Goal: Transaction & Acquisition: Purchase product/service

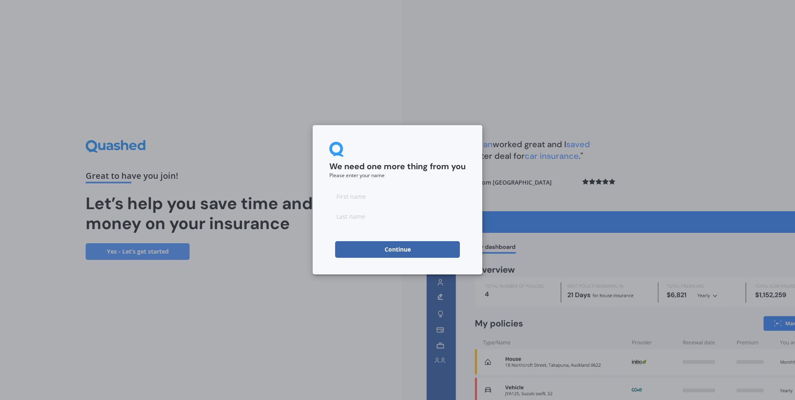
click at [354, 195] on input at bounding box center [397, 196] width 136 height 17
type input "[PERSON_NAME]"
click at [379, 216] on input at bounding box center [397, 216] width 136 height 17
type input "Jar"
click at [525, 187] on div "We need one more thing from you Please enter your name [PERSON_NAME] Continue" at bounding box center [397, 200] width 795 height 400
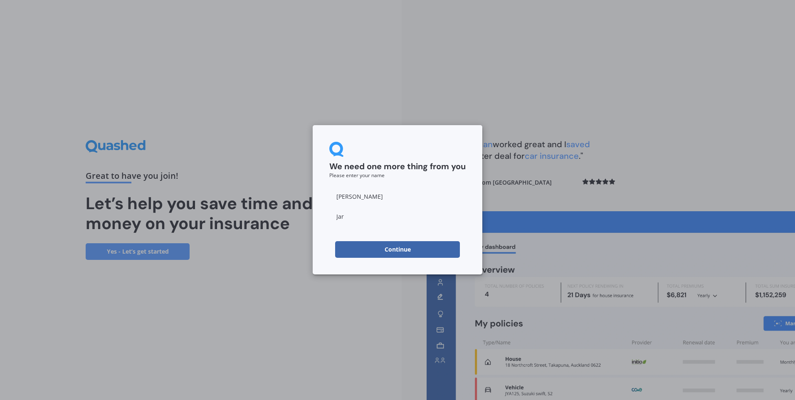
click at [381, 251] on button "Continue" at bounding box center [397, 249] width 125 height 17
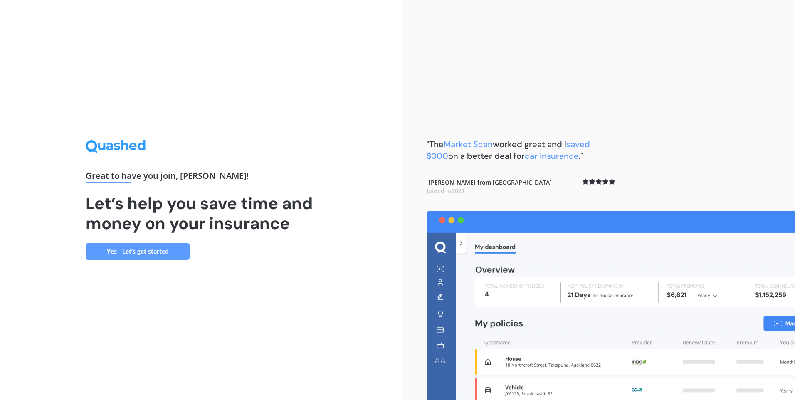
click at [151, 247] on link "Yes - Let’s get started" at bounding box center [138, 251] width 104 height 17
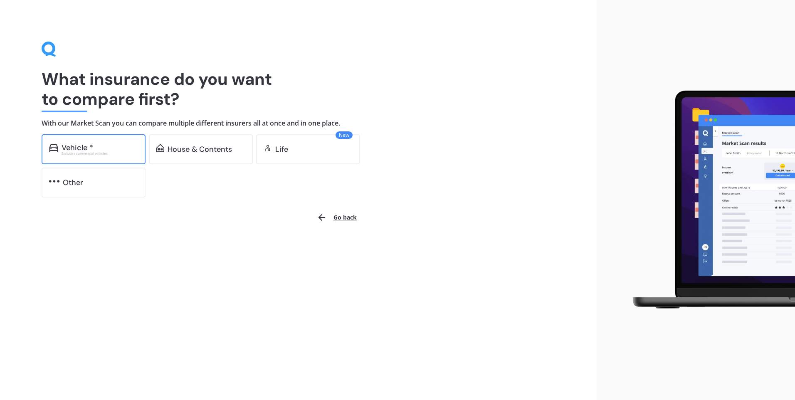
click at [130, 155] on div "Vehicle * Excludes commercial vehicles" at bounding box center [94, 149] width 104 height 30
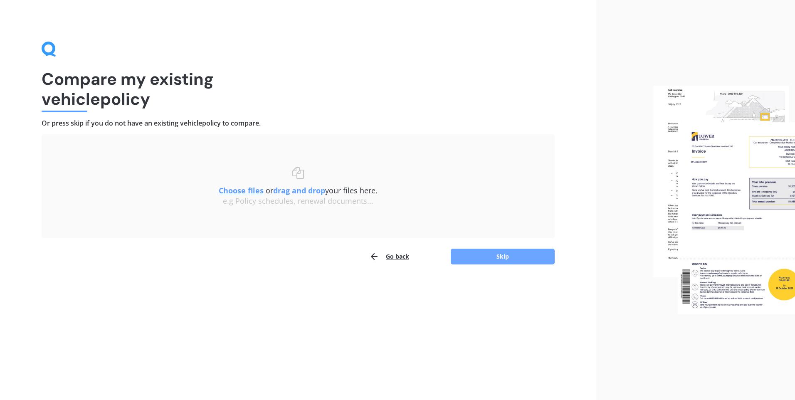
click at [492, 257] on button "Skip" at bounding box center [502, 256] width 104 height 16
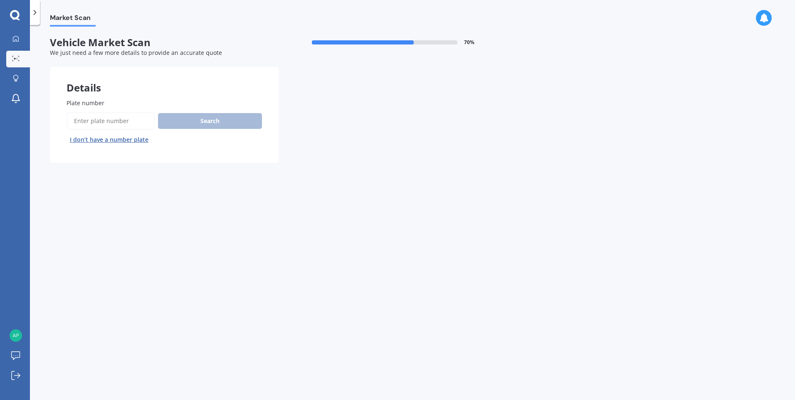
click at [119, 117] on input "Plate number" at bounding box center [110, 120] width 88 height 17
type input "nsb997"
click at [194, 117] on button "Search" at bounding box center [210, 121] width 104 height 16
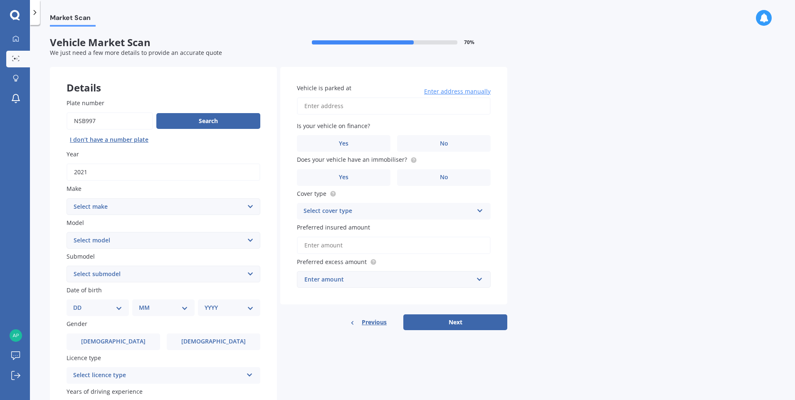
scroll to position [42, 0]
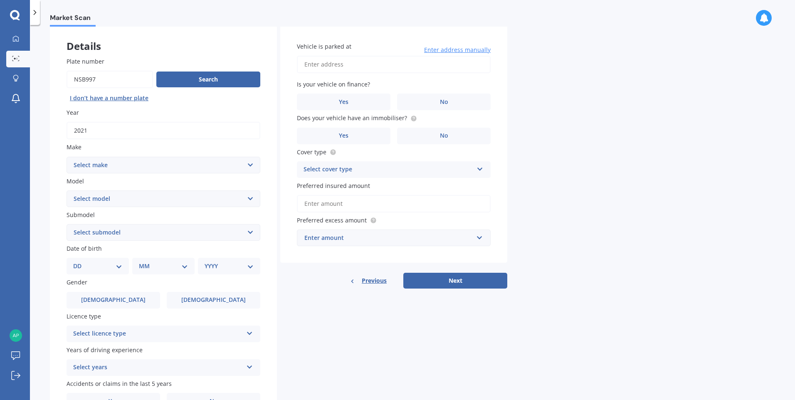
click at [252, 166] on select "Select make AC ALFA ROMEO ASTON [PERSON_NAME] AUDI AUSTIN BEDFORD Bentley BMW B…" at bounding box center [163, 165] width 194 height 17
select select "M.G"
click at [66, 157] on select "Select make AC ALFA ROMEO ASTON [PERSON_NAME] AUDI AUSTIN BEDFORD Bentley BMW B…" at bounding box center [163, 165] width 194 height 17
click at [235, 183] on label "Model" at bounding box center [161, 181] width 190 height 9
click at [235, 190] on select "Select model HS" at bounding box center [163, 198] width 194 height 17
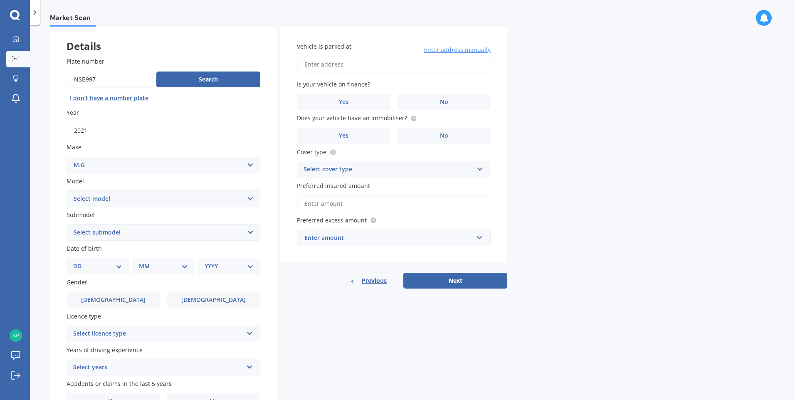
click at [230, 199] on select "Select model HS" at bounding box center [163, 198] width 194 height 17
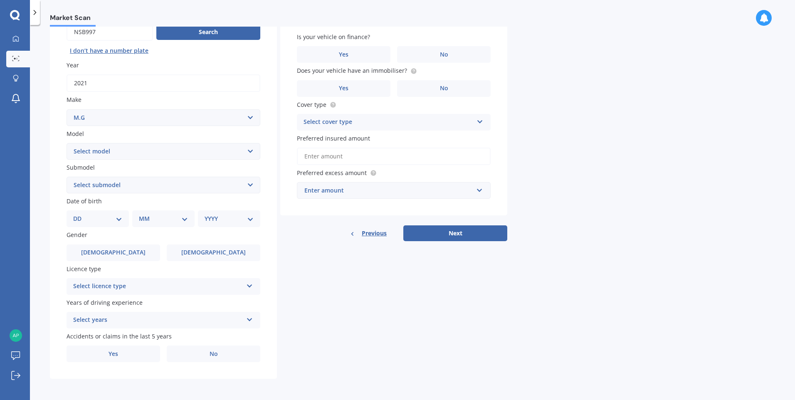
scroll to position [89, 0]
click at [232, 153] on select "Select model HS" at bounding box center [163, 151] width 194 height 17
select select "HS"
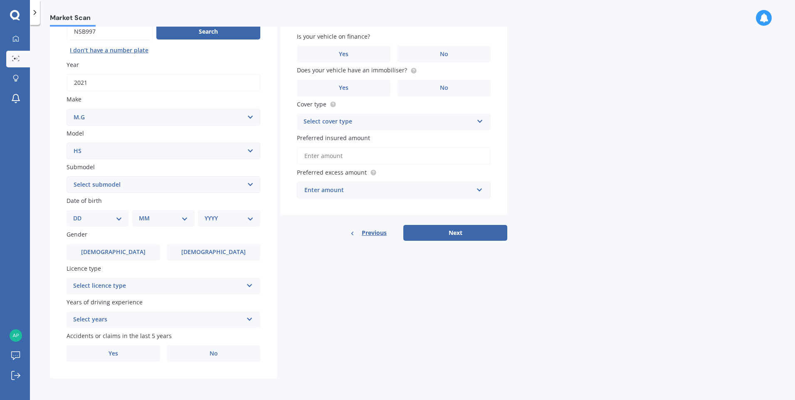
click at [66, 143] on select "Select model HS" at bounding box center [163, 151] width 194 height 17
click at [215, 185] on select "Select submodel .2.0PT/4WD/6AT" at bounding box center [163, 184] width 194 height 17
click at [225, 149] on select "Select model HS" at bounding box center [163, 151] width 194 height 17
click at [226, 150] on select "Select model HS" at bounding box center [163, 151] width 194 height 17
click at [231, 118] on select "Select make AC ALFA ROMEO ASTON [PERSON_NAME] AUDI AUSTIN BEDFORD Bentley BMW B…" at bounding box center [163, 117] width 194 height 17
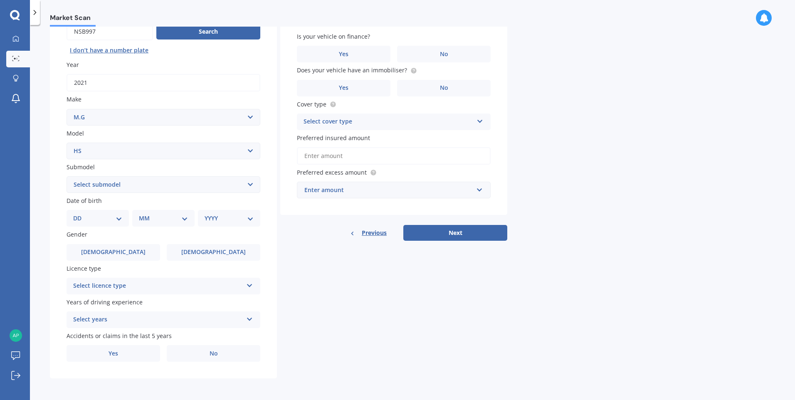
select select "M.G."
click at [66, 109] on select "Select make AC ALFA ROMEO ASTON [PERSON_NAME] AUDI AUSTIN BEDFORD Bentley BMW B…" at bounding box center [163, 117] width 194 height 17
click at [219, 146] on select "Select model 3 6 GS HS Metro MG3 MG4 MGF Midget Montego TD 2000 TF 120 TF 135 T…" at bounding box center [163, 151] width 194 height 17
select select "ZS"
click at [66, 143] on select "Select model 3 6 GS HS Metro MG3 MG4 MGF Midget Montego TD 2000 TF 120 TF 135 T…" at bounding box center [163, 151] width 194 height 17
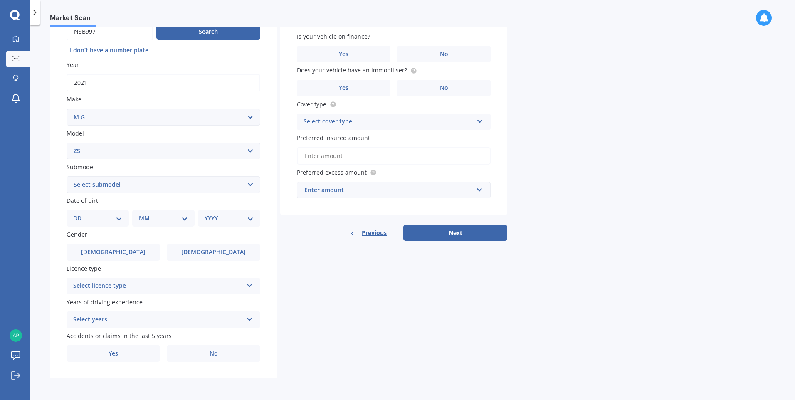
click at [229, 183] on select "Select submodel (All) Essence EV Excite 1.5 Excite 1.5/4AT Excite EV Long Range…" at bounding box center [163, 184] width 194 height 17
select select "ESSENCE EV"
click at [66, 176] on select "Select submodel (All) Essence EV Excite 1.5 Excite 1.5/4AT Excite EV Long Range…" at bounding box center [163, 184] width 194 height 17
click at [122, 219] on select "DD 01 02 03 04 05 06 07 08 09 10 11 12 13 14 15 16 17 18 19 20 21 22 23 24 25 2…" at bounding box center [97, 218] width 49 height 9
select select "02"
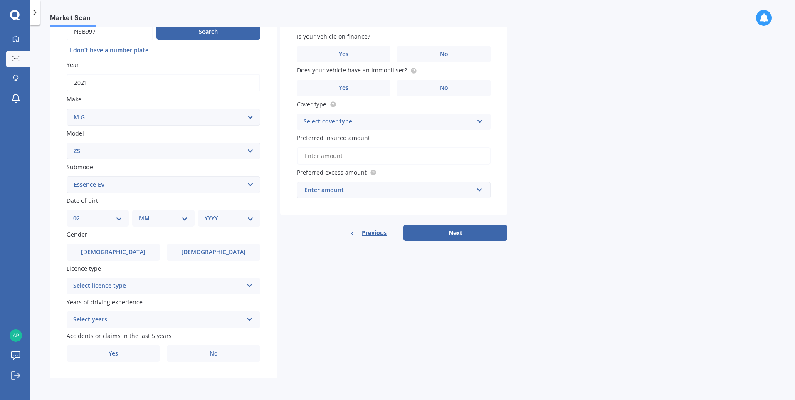
click at [80, 214] on select "DD 01 02 03 04 05 06 07 08 09 10 11 12 13 14 15 16 17 18 19 20 21 22 23 24 25 2…" at bounding box center [97, 218] width 49 height 9
click at [180, 229] on div "Plate number Search I don’t have a number plate Year [DATE] Make Select make AC…" at bounding box center [163, 186] width 227 height 386
click at [181, 221] on select "MM 01 02 03 04 05 06 07 08 09 10 11 12" at bounding box center [165, 218] width 46 height 9
select select "09"
click at [142, 214] on select "MM 01 02 03 04 05 06 07 08 09 10 11 12" at bounding box center [165, 218] width 46 height 9
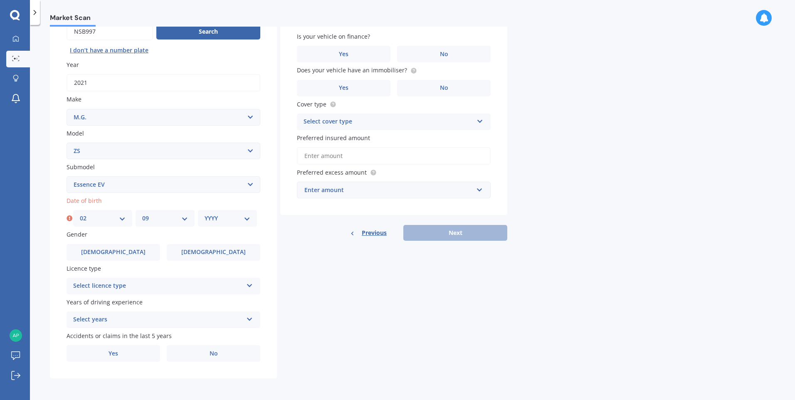
click at [227, 216] on select "YYYY 2025 2024 2023 2022 2021 2020 2019 2018 2017 2016 2015 2014 2013 2012 2011…" at bounding box center [227, 218] width 46 height 9
select select "1969"
click at [204, 214] on select "YYYY 2025 2024 2023 2022 2021 2020 2019 2018 2017 2016 2015 2014 2013 2012 2011…" at bounding box center [227, 218] width 46 height 9
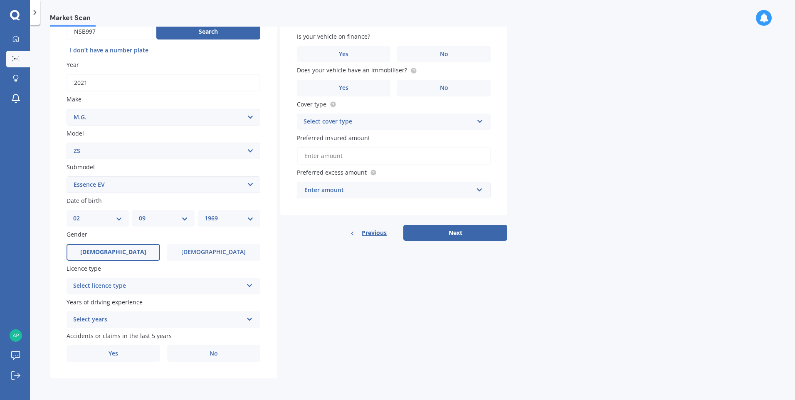
click at [115, 246] on label "[DEMOGRAPHIC_DATA]" at bounding box center [112, 252] width 93 height 17
click at [0, 0] on input "[DEMOGRAPHIC_DATA]" at bounding box center [0, 0] width 0 height 0
click at [165, 286] on div "Select licence type" at bounding box center [158, 286] width 170 height 10
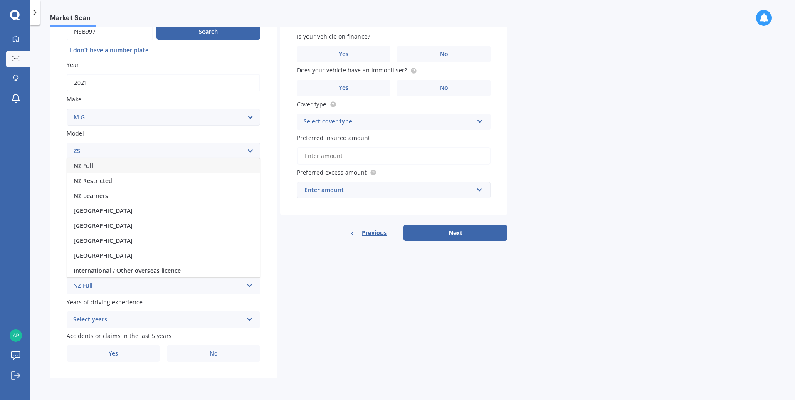
click at [150, 166] on div "NZ Full" at bounding box center [163, 165] width 193 height 15
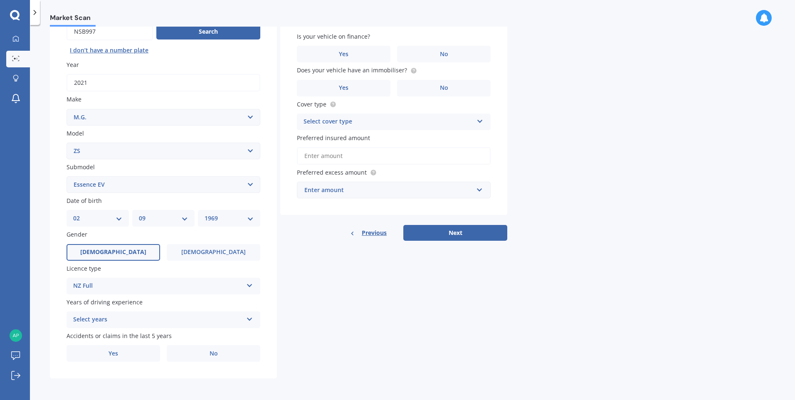
click at [255, 320] on div "Select years 5 or more years 4 years 3 years 2 years 1 year" at bounding box center [163, 319] width 194 height 17
click at [200, 243] on div "5 or more years" at bounding box center [163, 243] width 193 height 15
click at [207, 354] on label "No" at bounding box center [213, 353] width 93 height 17
click at [0, 0] on input "No" at bounding box center [0, 0] width 0 height 0
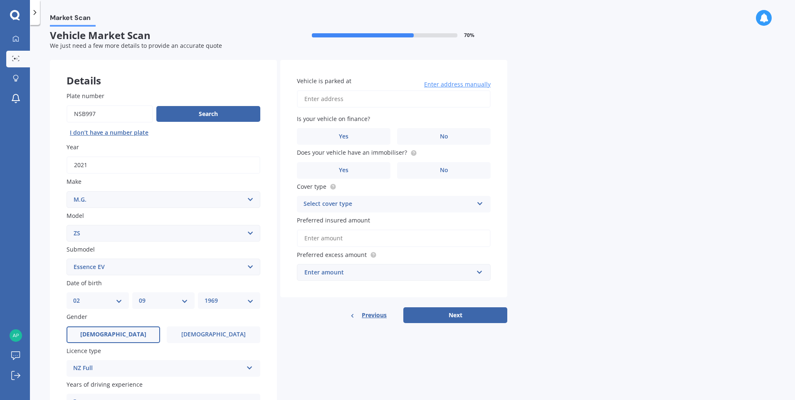
scroll to position [6, 0]
click at [351, 100] on input "Vehicle is parked at" at bounding box center [394, 99] width 194 height 17
type input "[STREET_ADDRESS][PERSON_NAME]"
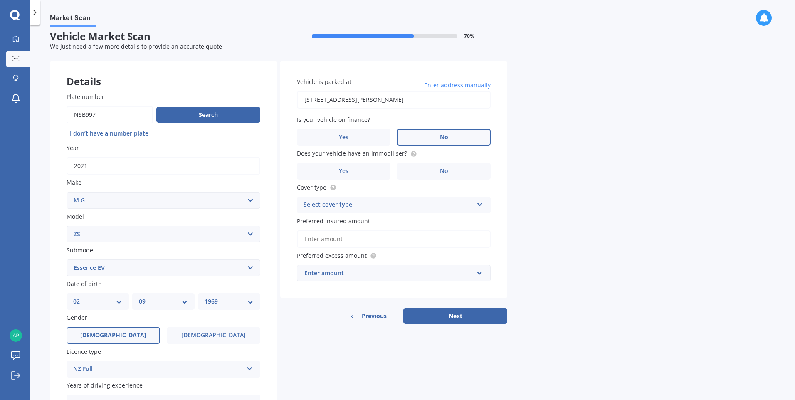
click at [435, 137] on label "No" at bounding box center [443, 137] width 93 height 17
click at [0, 0] on input "No" at bounding box center [0, 0] width 0 height 0
click at [345, 176] on label "Yes" at bounding box center [343, 171] width 93 height 17
click at [0, 0] on input "Yes" at bounding box center [0, 0] width 0 height 0
click at [472, 203] on div "Select cover type" at bounding box center [388, 205] width 170 height 10
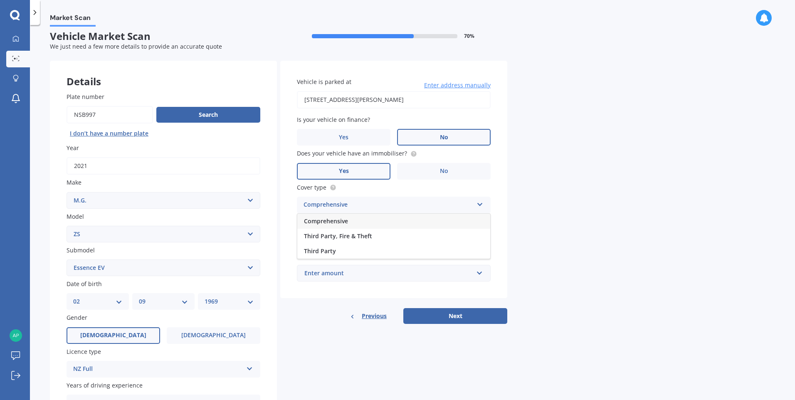
click at [439, 223] on div "Comprehensive" at bounding box center [393, 221] width 193 height 15
click at [412, 221] on label "Preferred insured amount" at bounding box center [392, 220] width 190 height 9
click at [412, 230] on input "Preferred insured amount" at bounding box center [394, 238] width 194 height 17
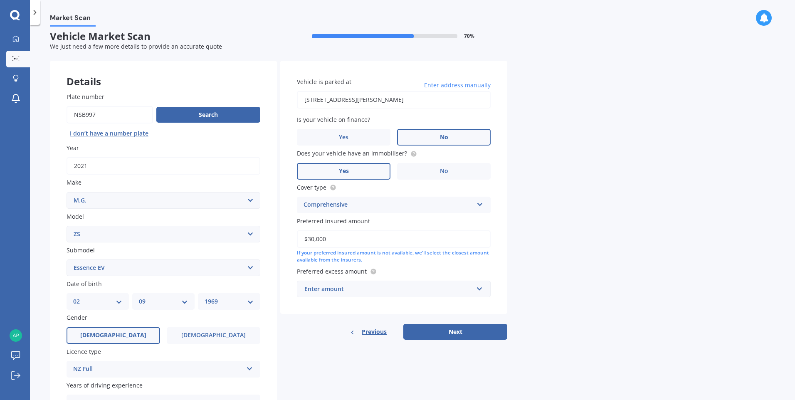
type input "$30,000"
click at [454, 285] on div "Enter amount" at bounding box center [388, 288] width 169 height 9
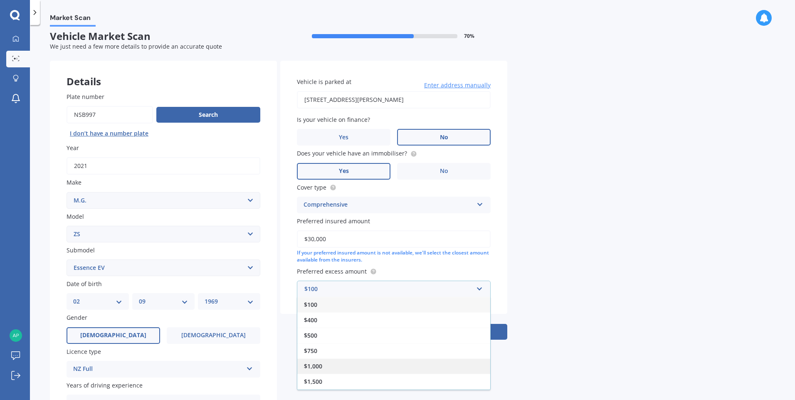
click at [416, 371] on div "$1,000" at bounding box center [393, 365] width 193 height 15
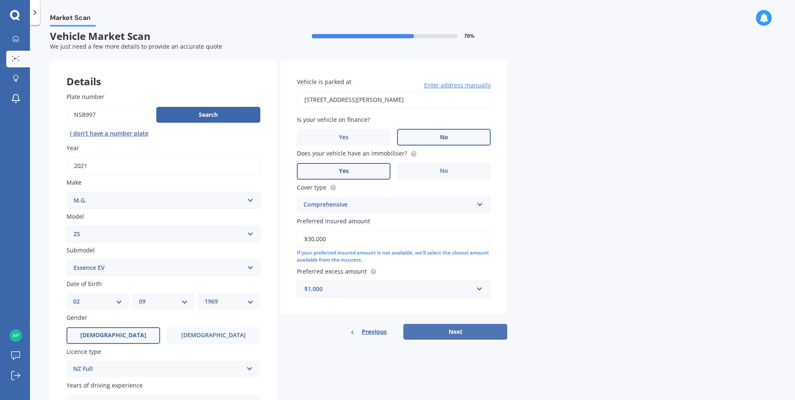
click at [471, 332] on button "Next" at bounding box center [455, 332] width 104 height 16
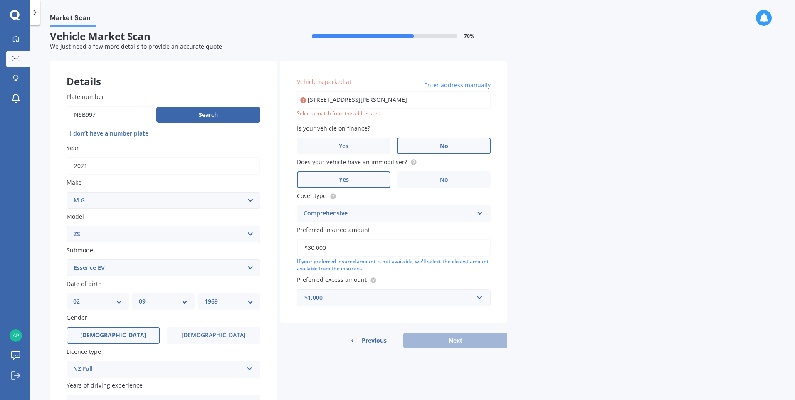
click at [387, 98] on input "[STREET_ADDRESS][PERSON_NAME]" at bounding box center [394, 99] width 194 height 17
drag, startPoint x: 487, startPoint y: 102, endPoint x: 356, endPoint y: 108, distance: 130.6
click at [356, 108] on input "[STREET_ADDRESS][PERSON_NAME]" at bounding box center [394, 99] width 194 height 17
type input "[STREET_ADDRESS][PERSON_NAME]"
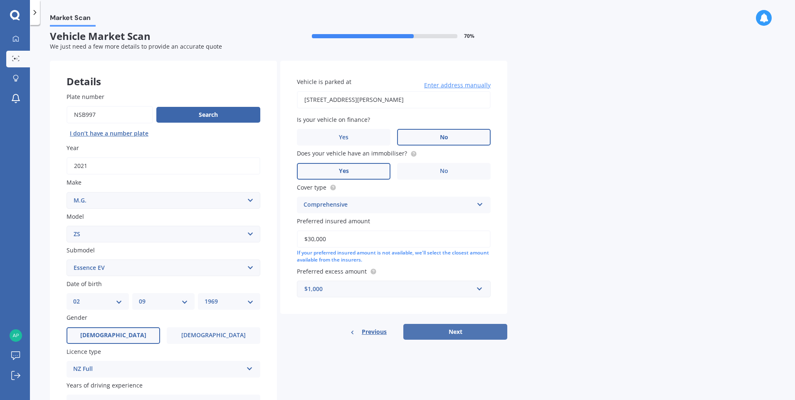
click at [449, 334] on button "Next" at bounding box center [455, 332] width 104 height 16
select select "02"
select select "09"
select select "1969"
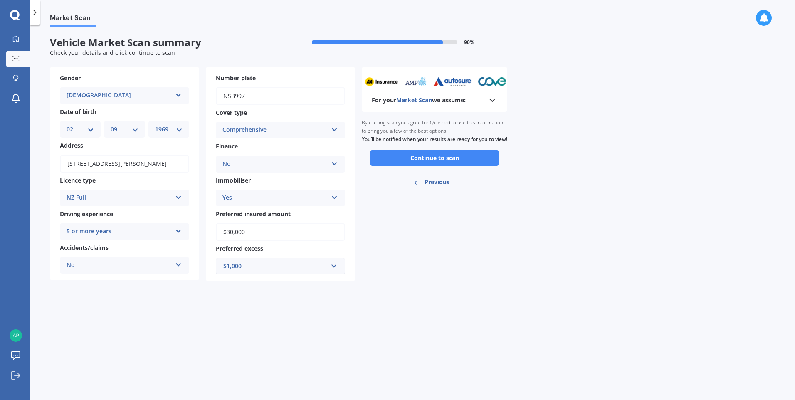
scroll to position [0, 0]
click at [439, 163] on button "Continue to scan" at bounding box center [434, 158] width 129 height 16
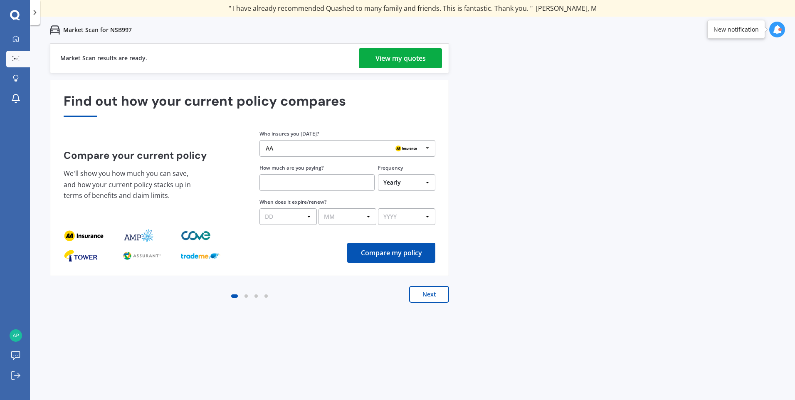
click at [414, 60] on div "View my quotes" at bounding box center [400, 58] width 50 height 20
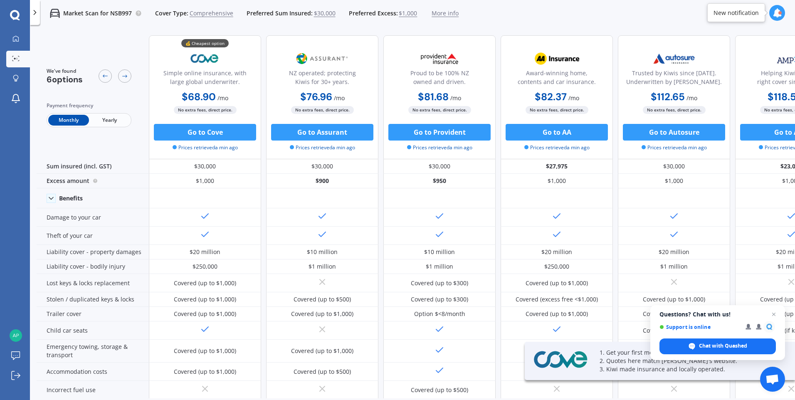
click at [117, 118] on span "Yearly" at bounding box center [109, 120] width 41 height 11
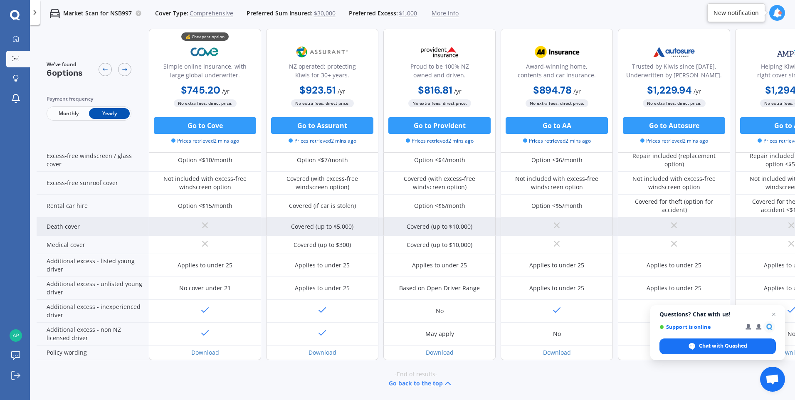
scroll to position [316, 0]
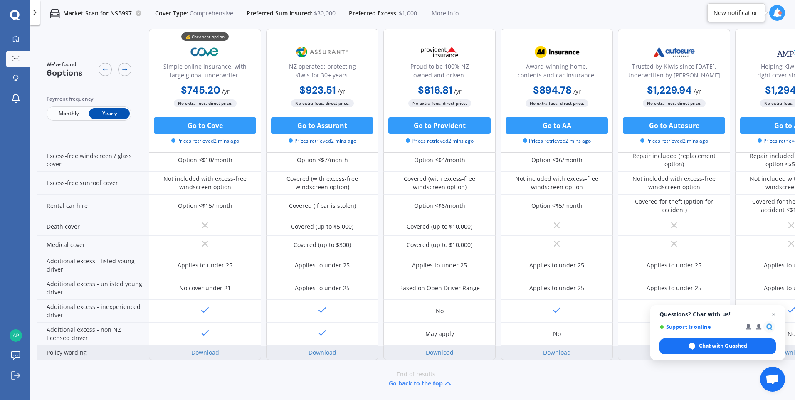
click at [232, 345] on div "Download" at bounding box center [205, 352] width 112 height 15
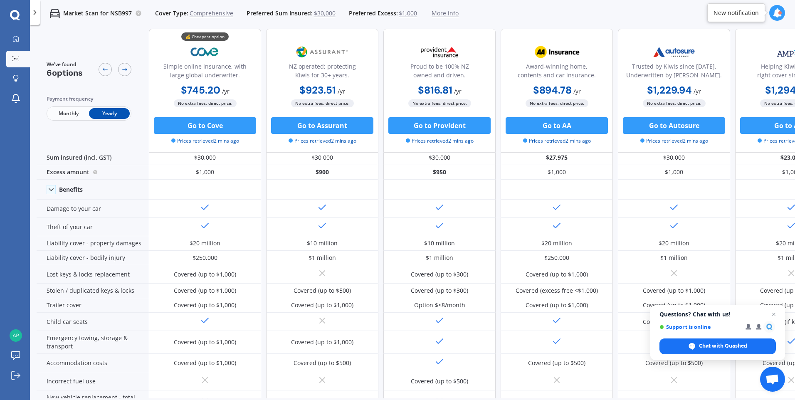
scroll to position [0, 0]
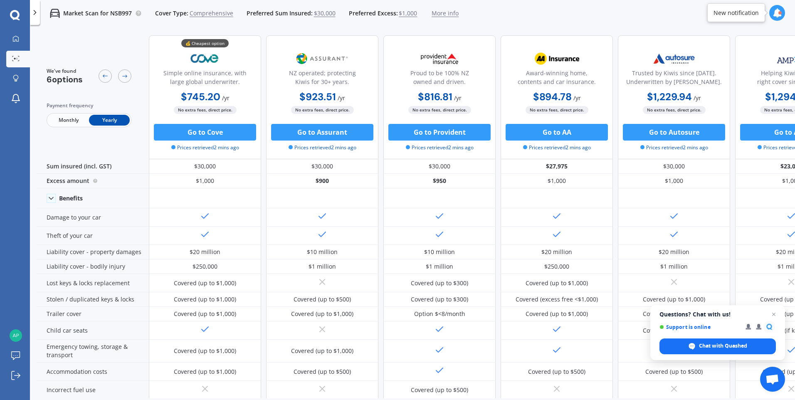
click at [403, 12] on span "$1,000" at bounding box center [407, 13] width 18 height 8
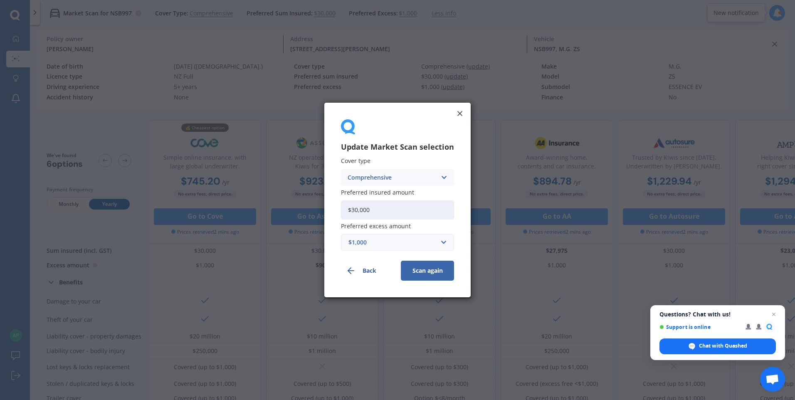
click at [386, 234] on div "$1,000 $100 $400 $500 $750 $1,000 $1,500 $2,000" at bounding box center [397, 242] width 113 height 17
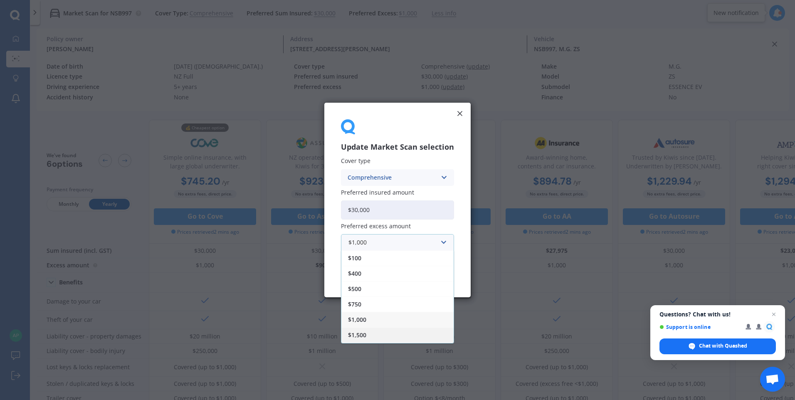
click at [389, 336] on div "$1,500" at bounding box center [397, 334] width 112 height 15
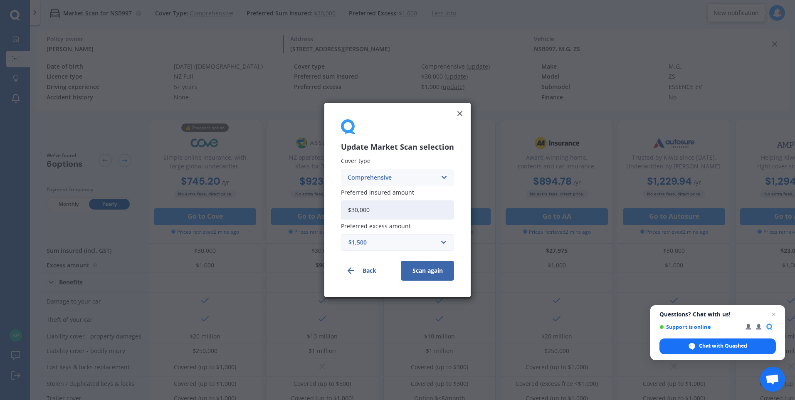
click at [429, 273] on button "Scan again" at bounding box center [427, 271] width 53 height 20
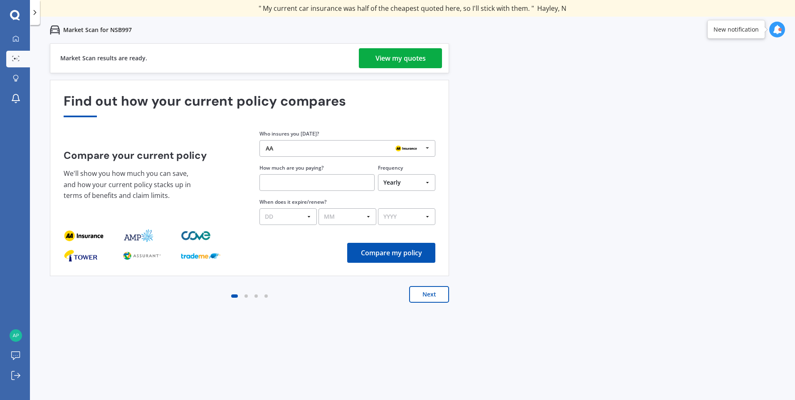
click at [385, 55] on div "View my quotes" at bounding box center [400, 58] width 50 height 20
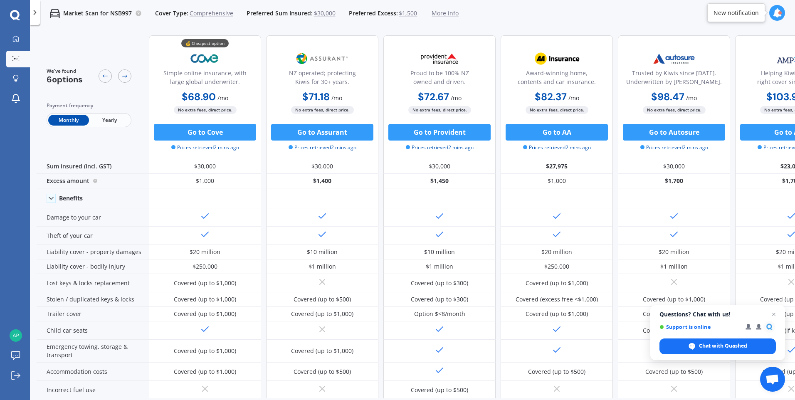
click at [106, 119] on span "Yearly" at bounding box center [109, 120] width 41 height 11
